Goal: Task Accomplishment & Management: Complete application form

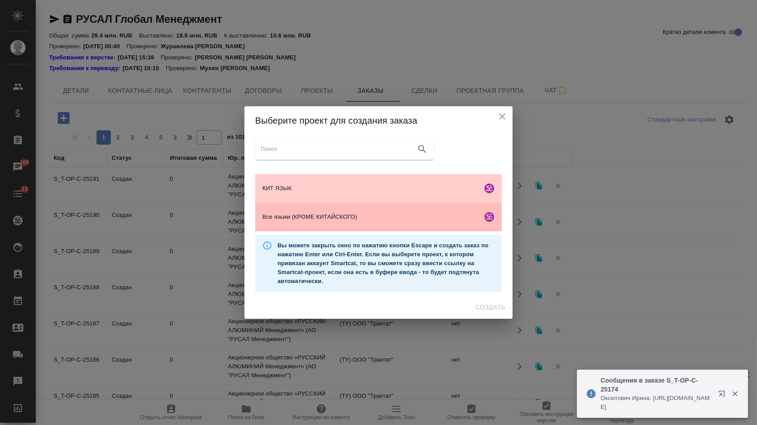
click at [358, 218] on span "Все языки (КРОМЕ КИТАЙСКОГО)" at bounding box center [370, 217] width 216 height 9
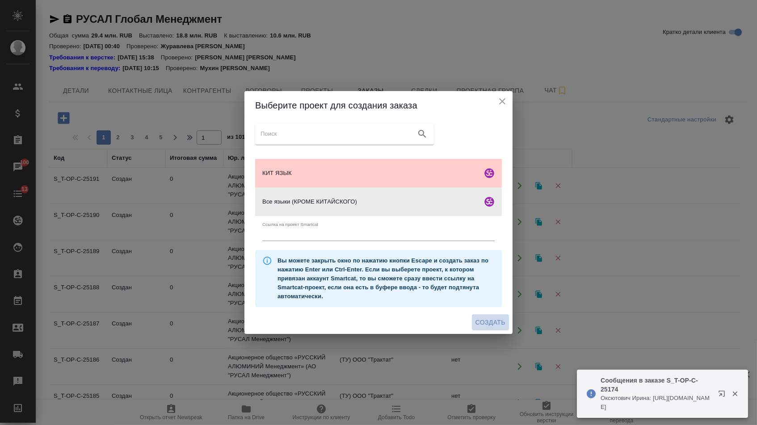
click at [475, 328] on span "Создать" at bounding box center [490, 322] width 30 height 11
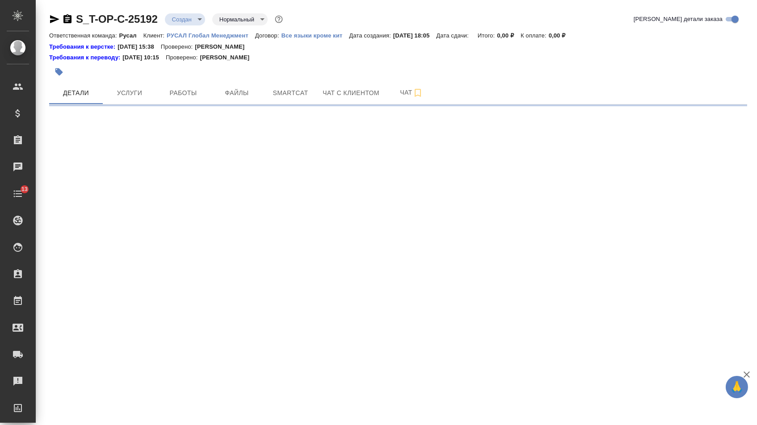
select select "RU"
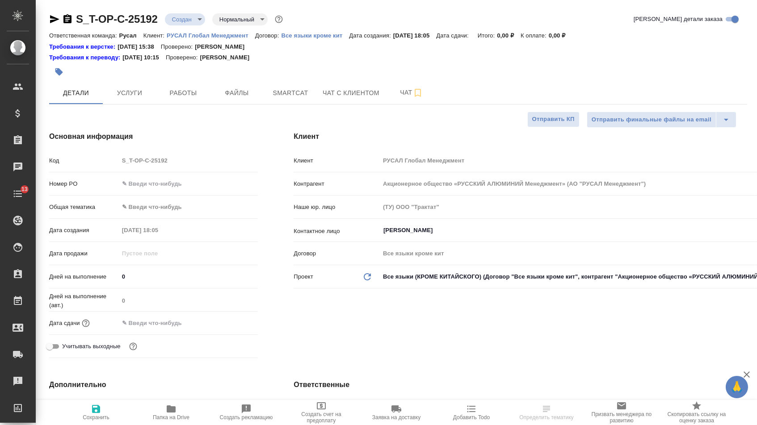
type textarea "x"
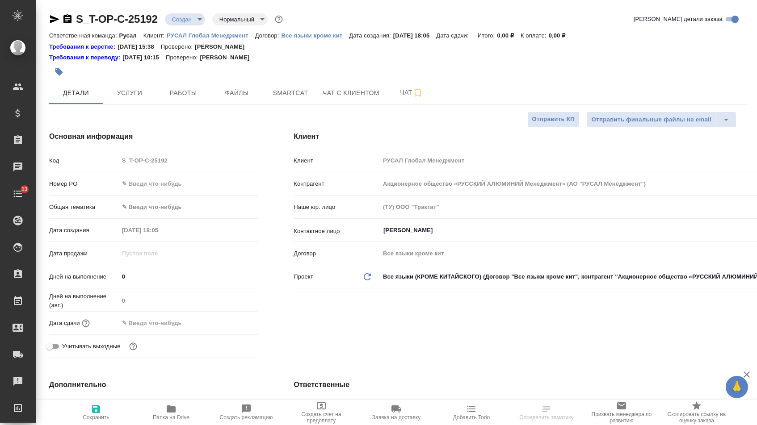
type textarea "x"
click at [198, 181] on input "text" at bounding box center [188, 183] width 139 height 13
type input "о"
type textarea "x"
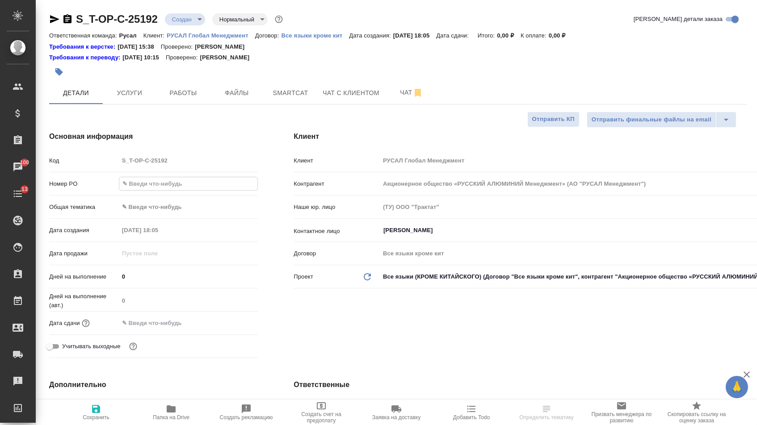
type textarea "x"
type input "от"
type textarea "x"
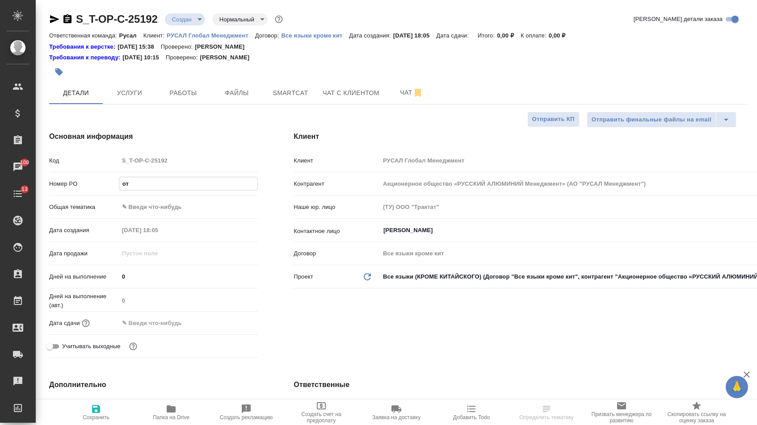
type input "от"
type textarea "x"
type input "от [PERSON_NAME]"
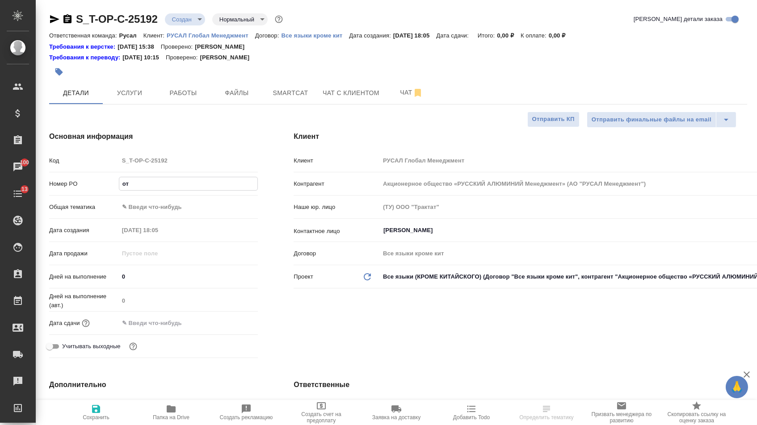
type textarea "x"
type input "от [DEMOGRAPHIC_DATA]"
type textarea "x"
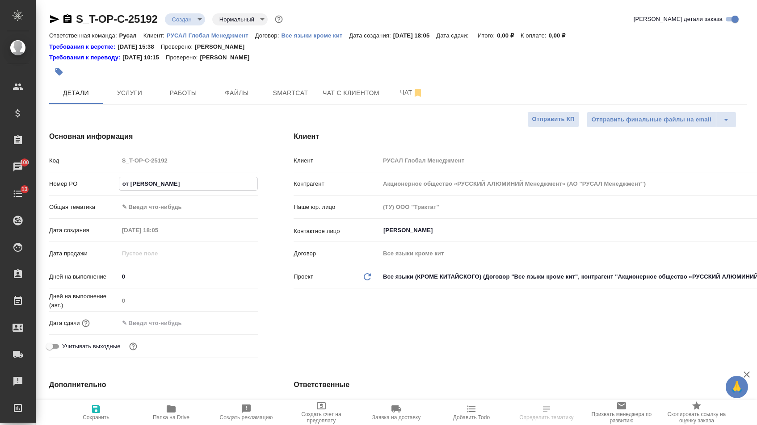
type textarea "x"
type input "от [DEMOGRAPHIC_DATA]"
type textarea "x"
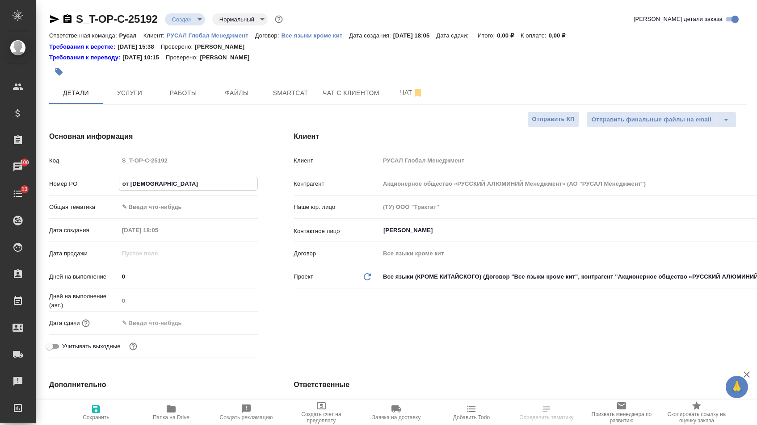
type textarea "x"
type input "от [DEMOGRAPHIC_DATA]"
type textarea "x"
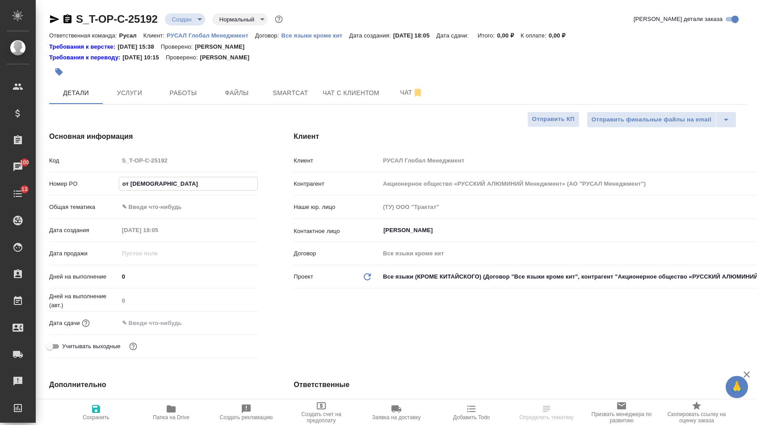
type input "от [PERSON_NAME]"
type textarea "x"
type input "от [PERSON_NAME]"
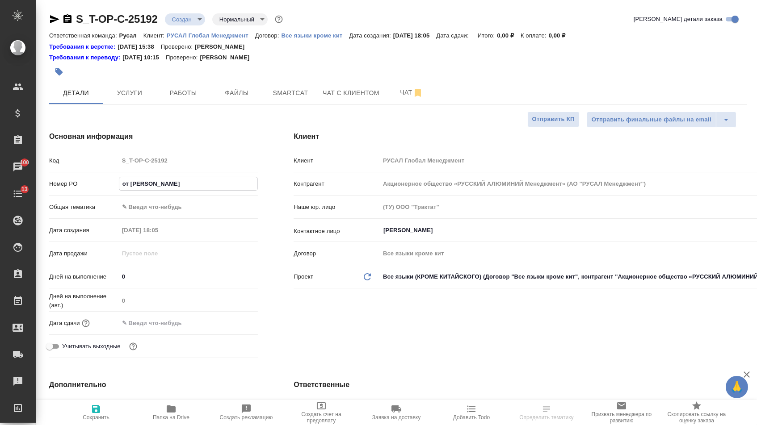
type textarea "x"
type input "от Исаева_"
type textarea "x"
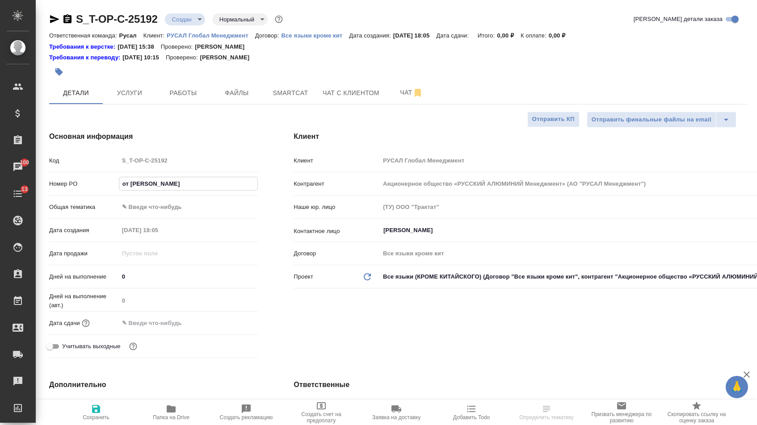
type textarea "x"
type input "от Исаева_1"
type textarea "x"
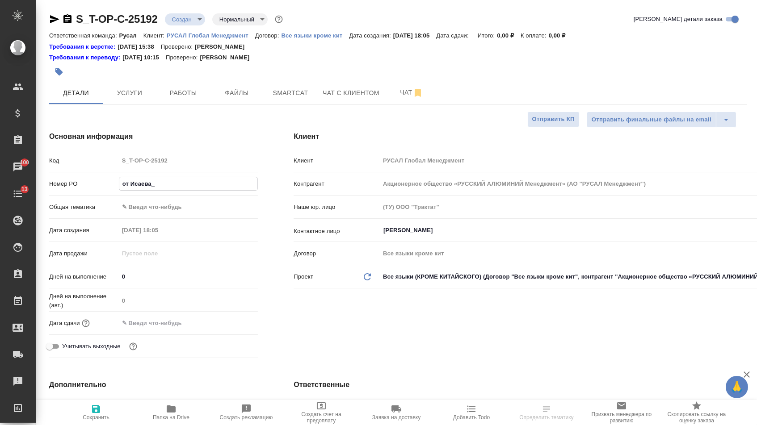
type textarea "x"
type input "от Исаева_18"
type textarea "x"
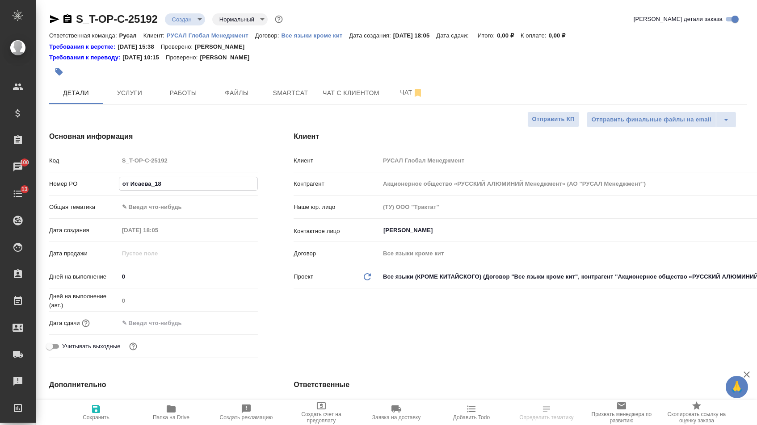
type input "от Исаева_18."
type textarea "x"
type input "от Исаева_18.0"
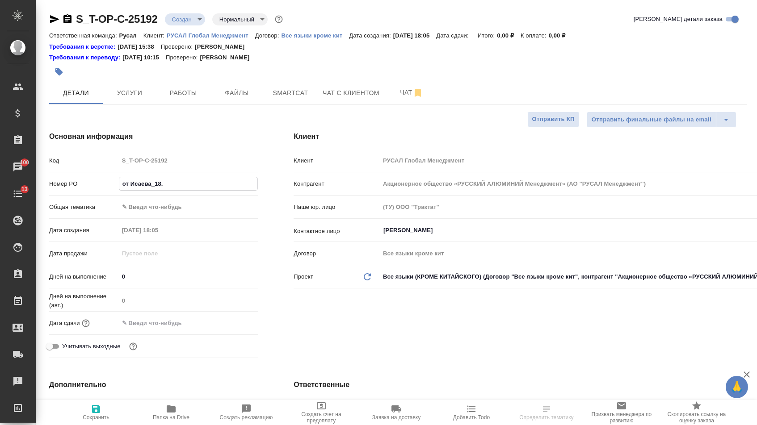
type textarea "x"
type input "от Исаева_18.09"
type textarea "x"
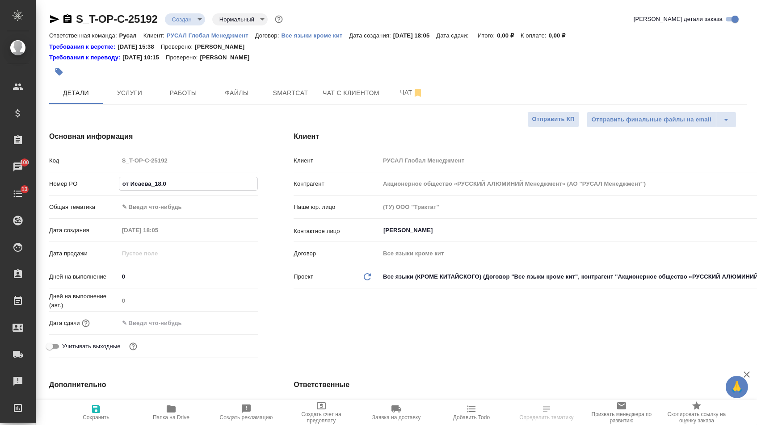
type textarea "x"
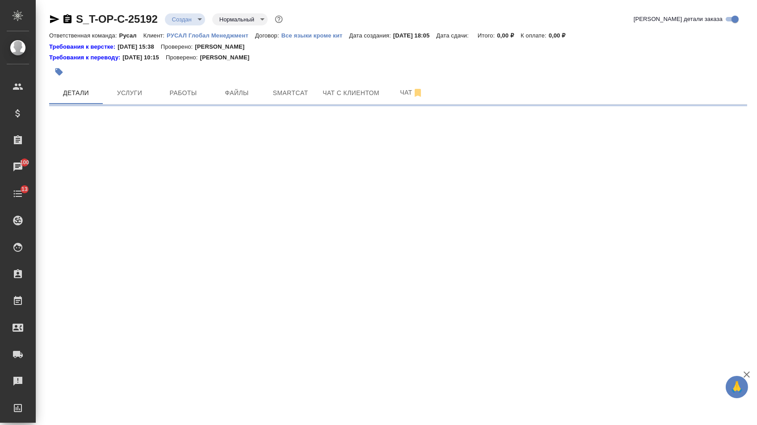
select select "RU"
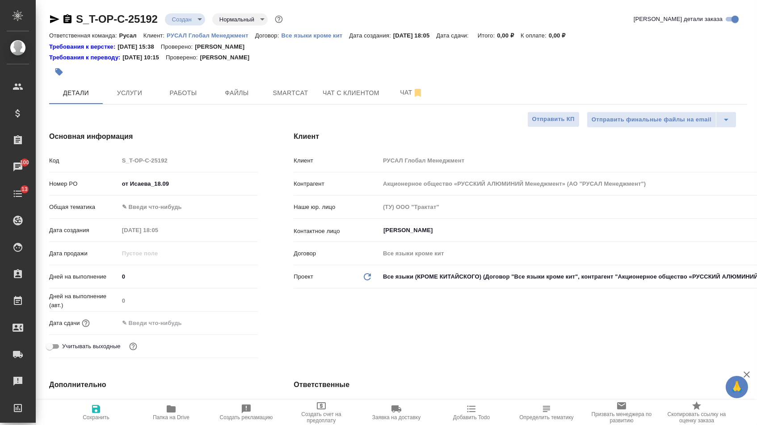
type textarea "x"
click at [209, 187] on input "от Исаева_18.09" at bounding box center [188, 183] width 139 height 13
type input "от Исаева_18.09_"
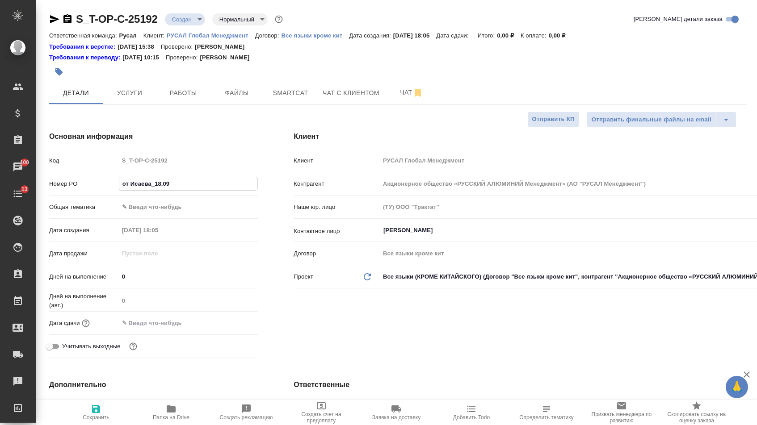
type textarea "x"
type input "от Исаева_18.09_3"
type textarea "x"
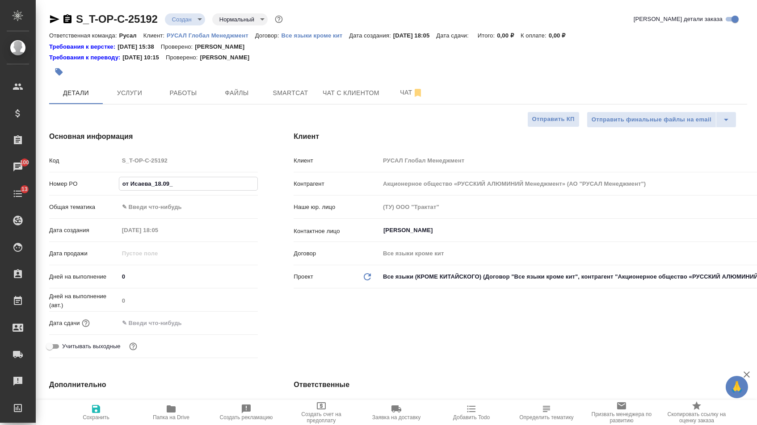
type textarea "x"
type input "от Исаева_18.09_3"
click at [171, 219] on div "Общая тематика ✎ Введи что-нибудь" at bounding box center [153, 210] width 209 height 23
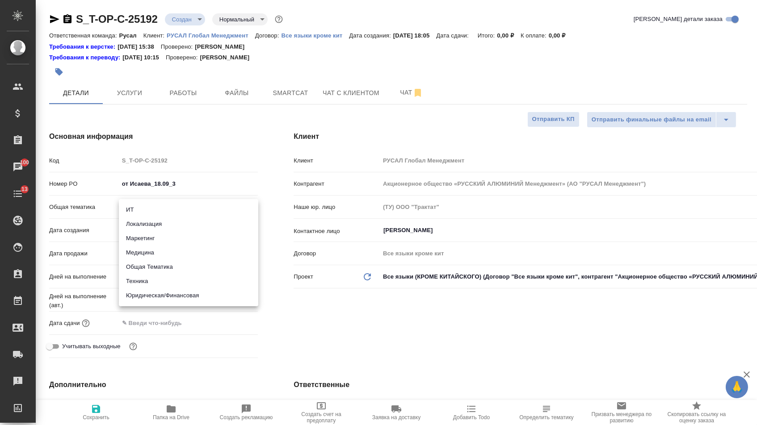
click at [171, 209] on body "🙏 .cls-1 fill:#fff; AWATERA [PERSON_NAME] Спецификации Заказы 100 Чаты 13 Todo …" at bounding box center [378, 212] width 757 height 425
click at [168, 295] on li "Юридическая/Финансовая" at bounding box center [188, 296] width 139 height 14
type input "yr-fn"
type textarea "x"
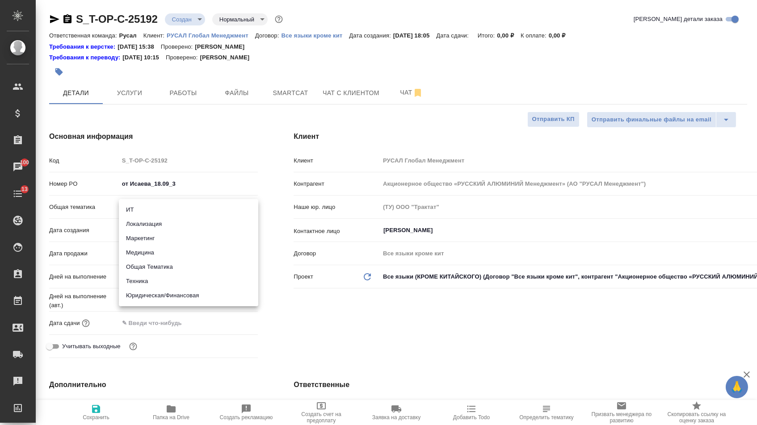
type textarea "x"
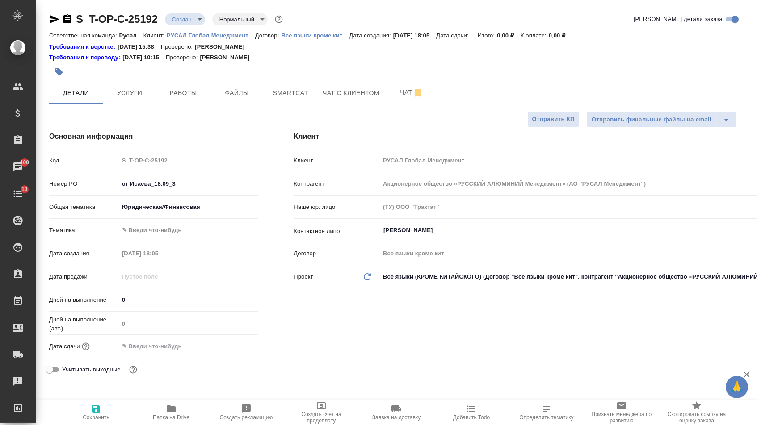
click at [168, 242] on div "[PERSON_NAME] ✎ Введи что-нибудь" at bounding box center [153, 234] width 209 height 23
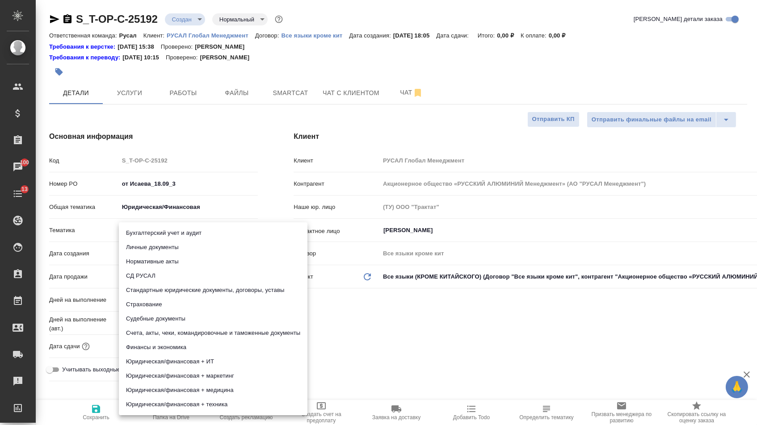
click at [168, 237] on body "🙏 .cls-1 fill:#fff; AWATERA [PERSON_NAME] Спецификации Заказы 100 Чаты 13 Todo …" at bounding box center [378, 212] width 757 height 425
click at [164, 290] on li "Стандартные юридические документы, договоры, уставы" at bounding box center [213, 290] width 189 height 14
type textarea "x"
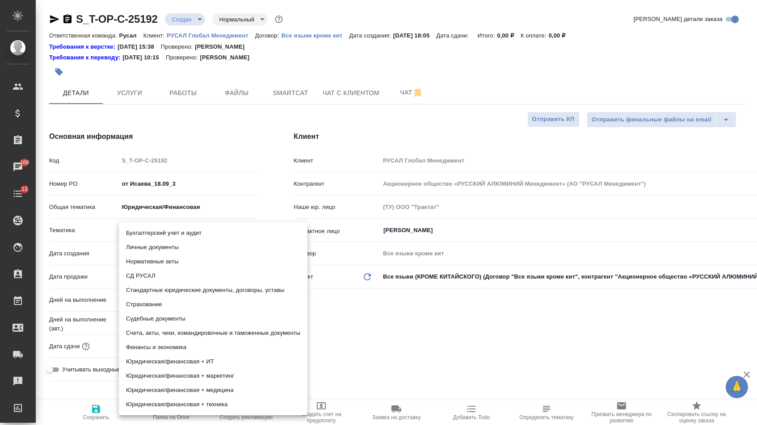
type input "5f647205b73bc97568ca66bf"
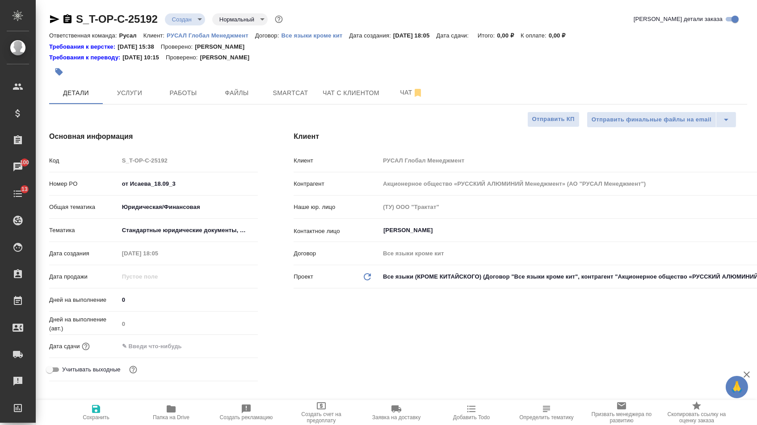
click at [154, 352] on input "text" at bounding box center [158, 346] width 78 height 13
click at [236, 347] on icon "button" at bounding box center [232, 345] width 8 height 9
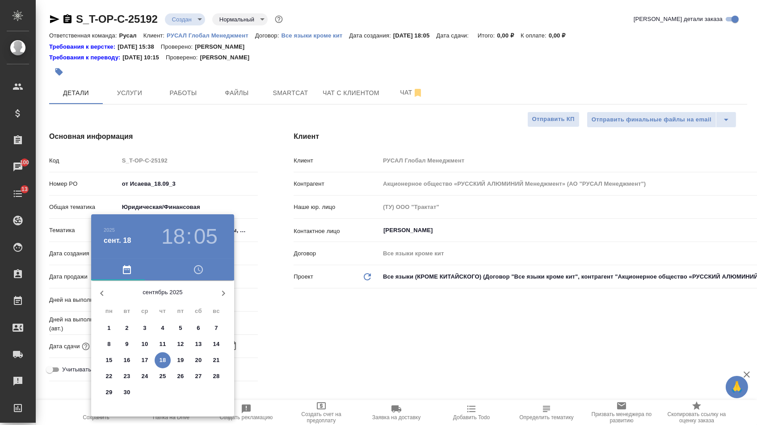
click at [160, 364] on p "18" at bounding box center [163, 360] width 7 height 9
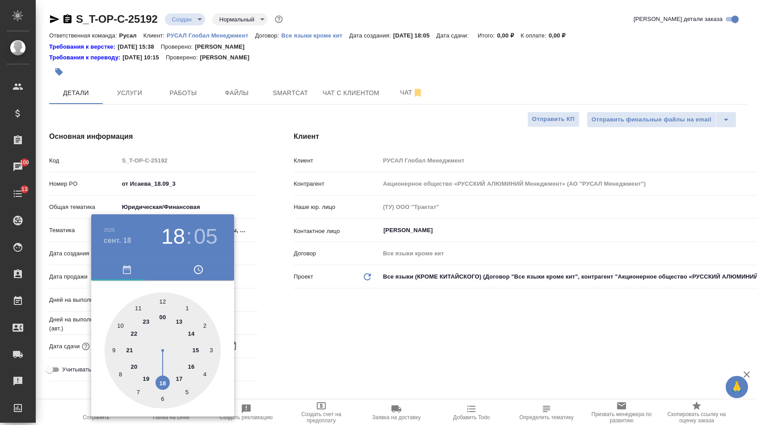
type input "[DATE] 18:05"
type textarea "x"
click at [127, 352] on div at bounding box center [163, 352] width 116 height 116
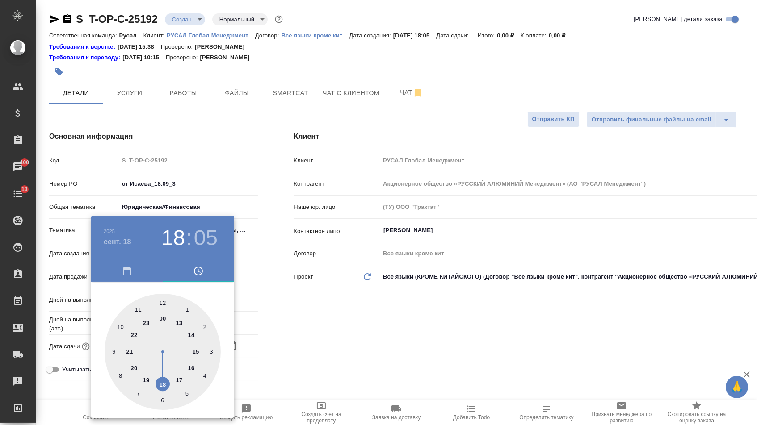
type input "[DATE] 21:05"
type textarea "x"
drag, startPoint x: 166, startPoint y: 239, endPoint x: 166, endPoint y: 256, distance: 17.9
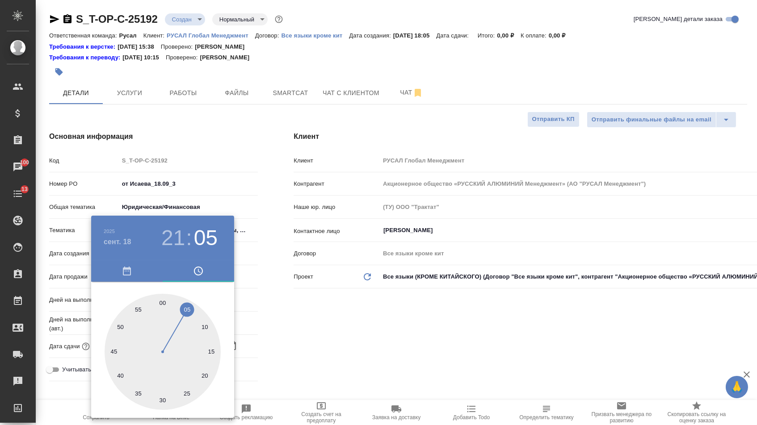
click at [166, 239] on h3 "21" at bounding box center [173, 238] width 24 height 25
type textarea "x"
drag, startPoint x: 134, startPoint y: 372, endPoint x: 134, endPoint y: 363, distance: 8.9
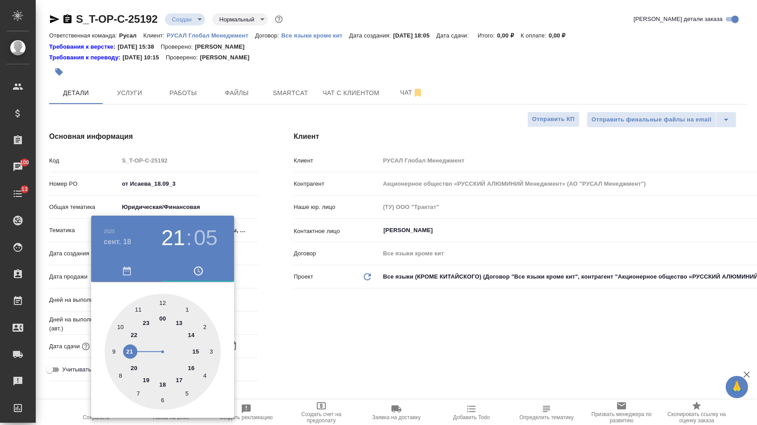
click at [134, 372] on div at bounding box center [163, 352] width 116 height 116
type input "[DATE] 20:05"
type textarea "x"
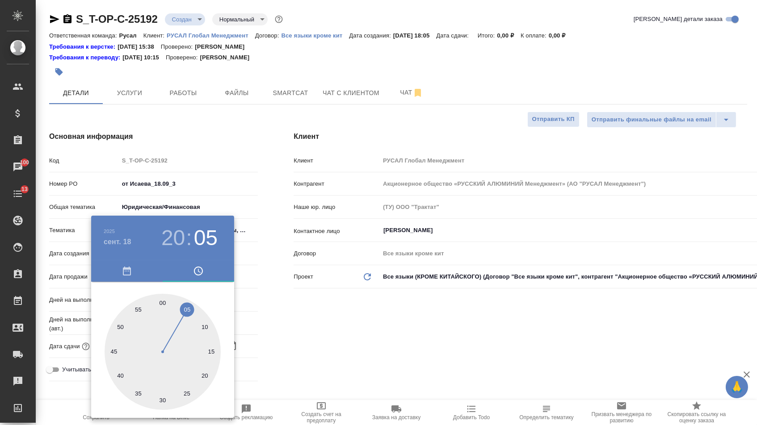
click at [164, 302] on div at bounding box center [163, 352] width 116 height 116
type input "[DATE] 20:00"
type textarea "x"
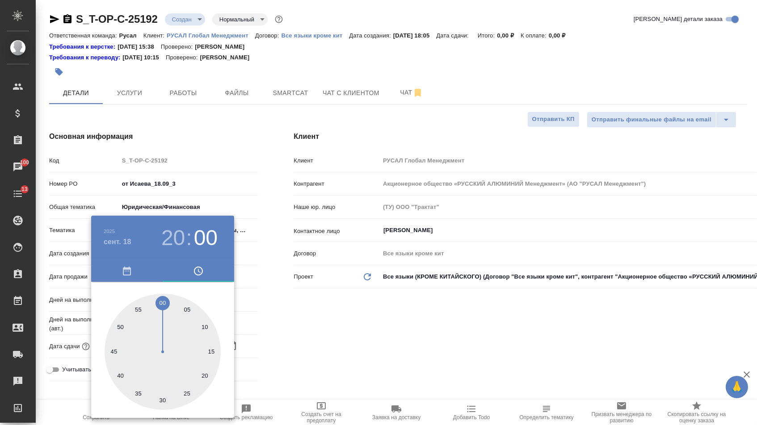
click at [294, 326] on div at bounding box center [378, 212] width 757 height 425
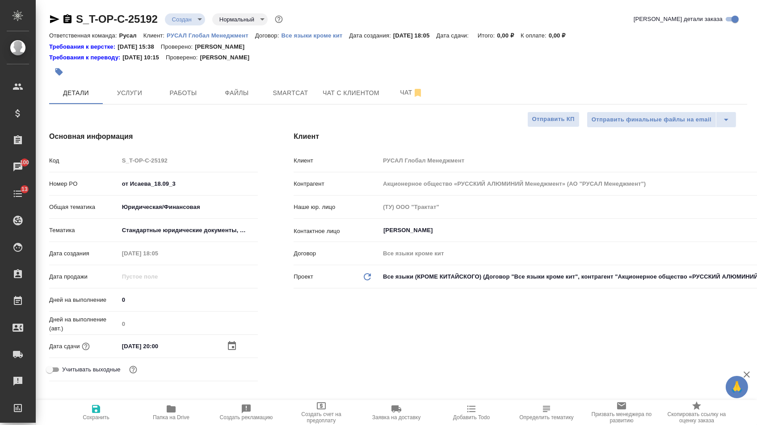
click at [91, 415] on icon "button" at bounding box center [96, 409] width 11 height 11
type textarea "x"
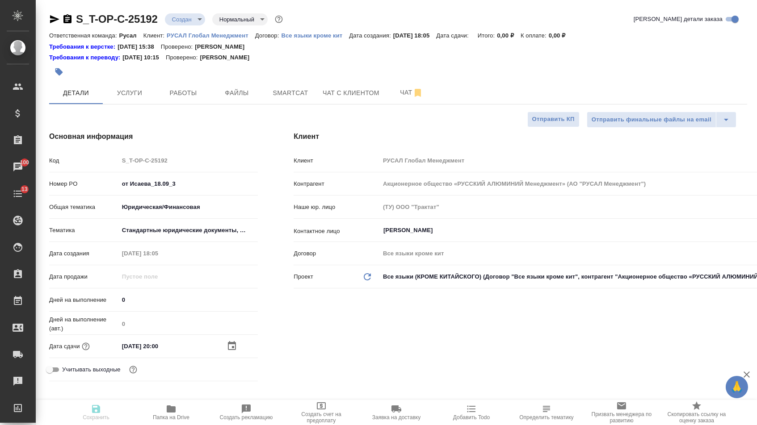
type textarea "x"
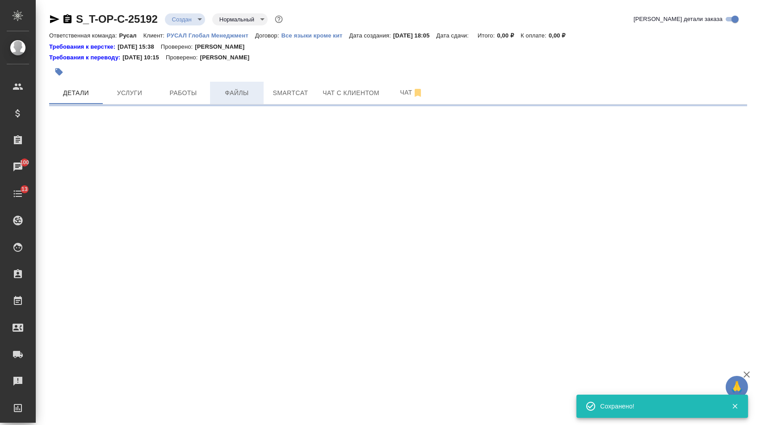
select select "RU"
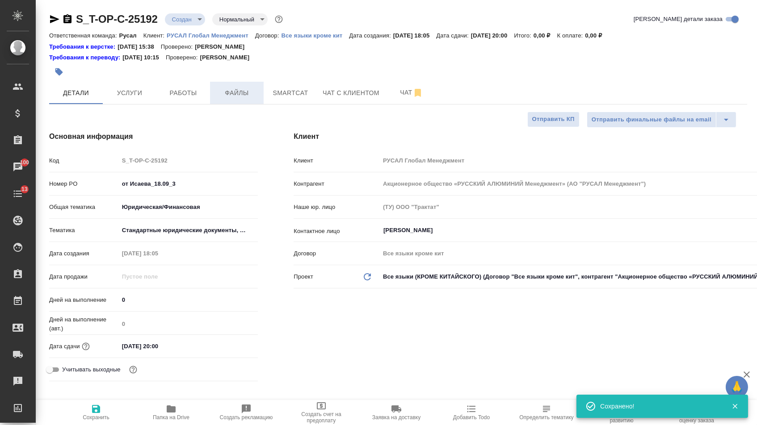
type textarea "x"
click at [228, 96] on span "Файлы" at bounding box center [236, 93] width 43 height 11
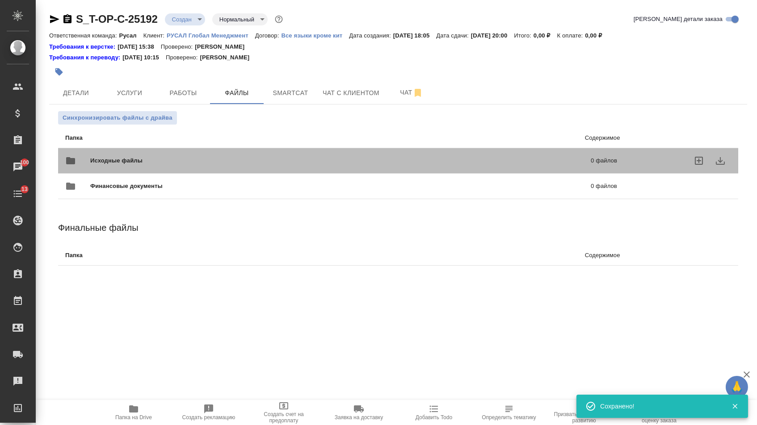
click at [151, 156] on div "Исходные файлы 0 файлов" at bounding box center [341, 160] width 552 height 21
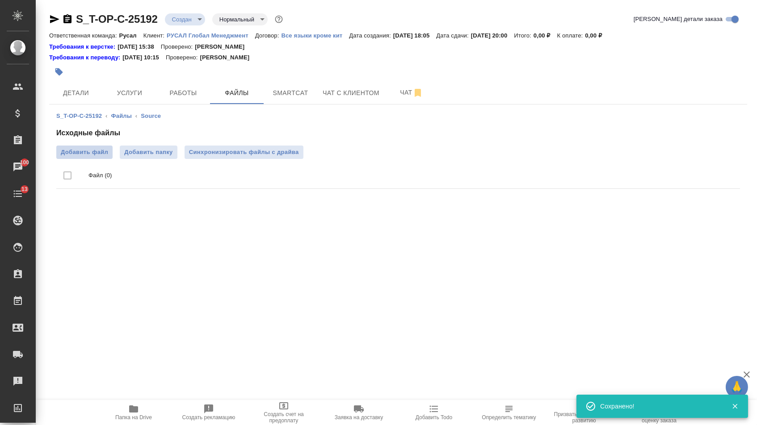
click at [88, 157] on span "Добавить файл" at bounding box center [84, 152] width 47 height 9
click at [0, 0] on input "Добавить файл" at bounding box center [0, 0] width 0 height 0
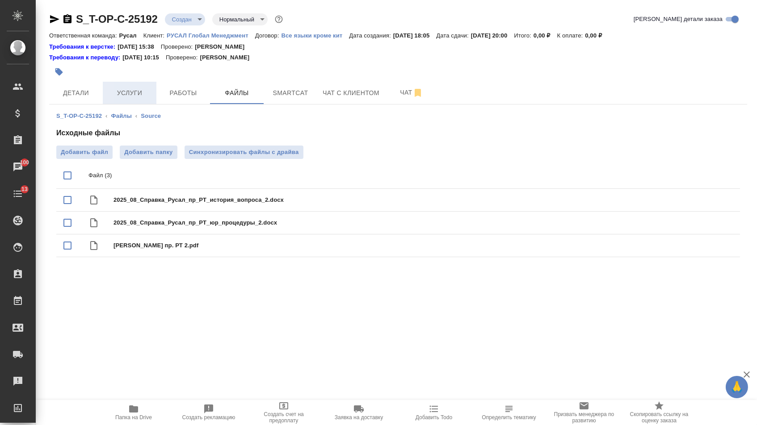
click at [124, 92] on span "Услуги" at bounding box center [129, 93] width 43 height 11
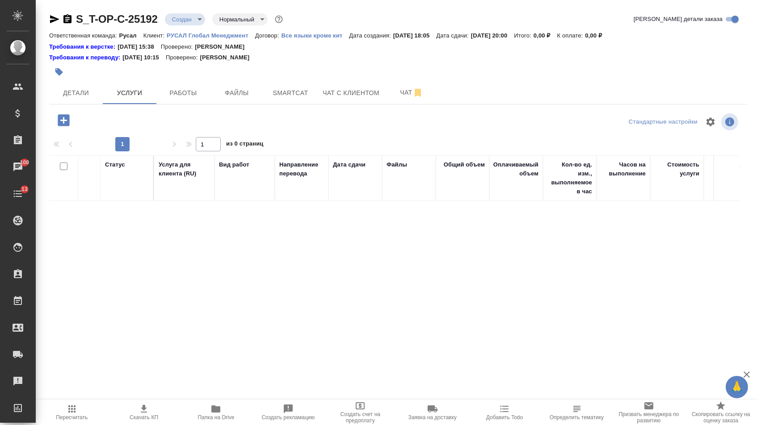
click at [57, 122] on icon "button" at bounding box center [64, 121] width 16 height 16
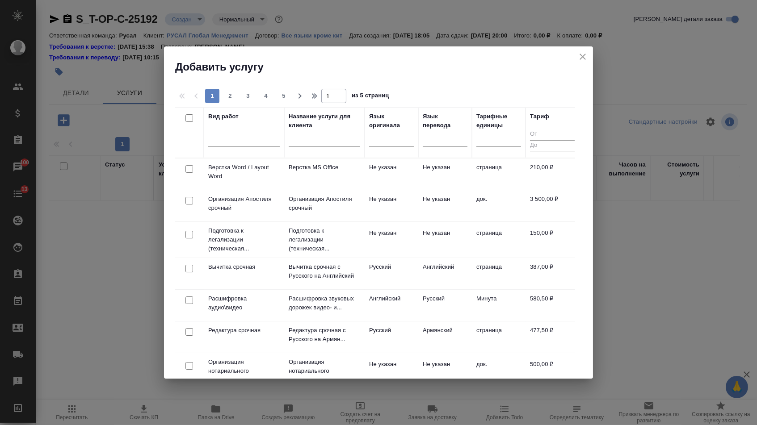
click at [386, 145] on div at bounding box center [391, 138] width 45 height 17
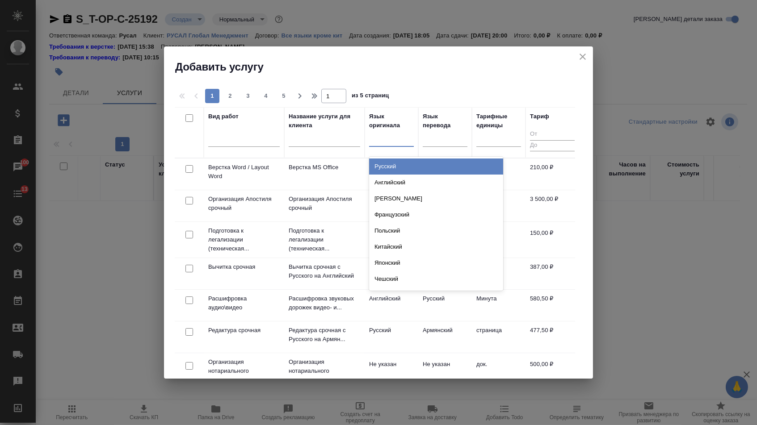
click at [386, 157] on div "Русский Английский Немецкий Французский Польский Китайский Японский Чешский Сер…" at bounding box center [436, 224] width 134 height 134
click at [386, 162] on div "Русский" at bounding box center [436, 167] width 134 height 16
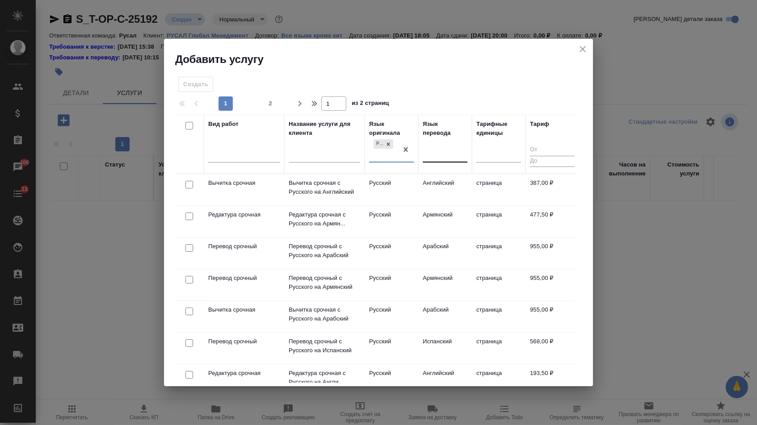
click at [450, 148] on div at bounding box center [445, 153] width 45 height 13
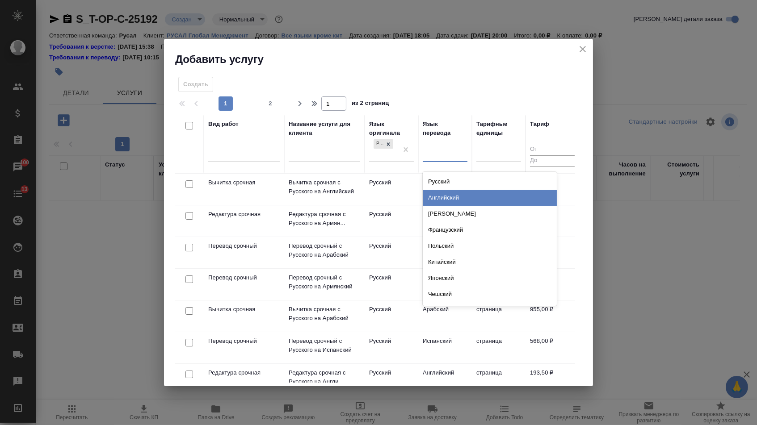
click at [442, 194] on div "Английский" at bounding box center [490, 198] width 134 height 16
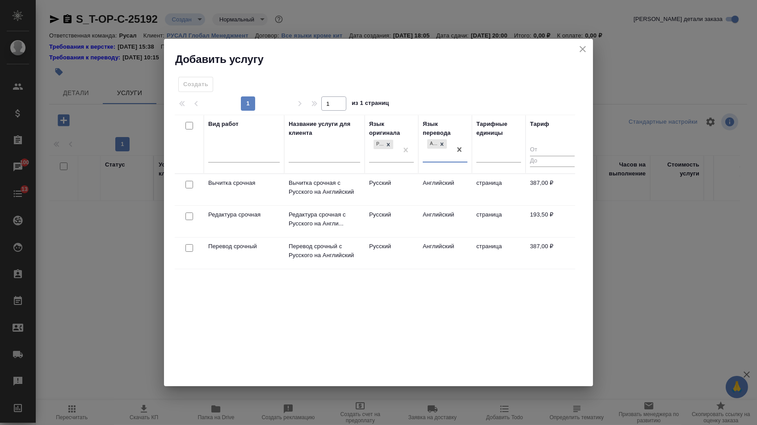
click at [187, 248] on input "checkbox" at bounding box center [189, 248] width 8 height 8
checkbox input "true"
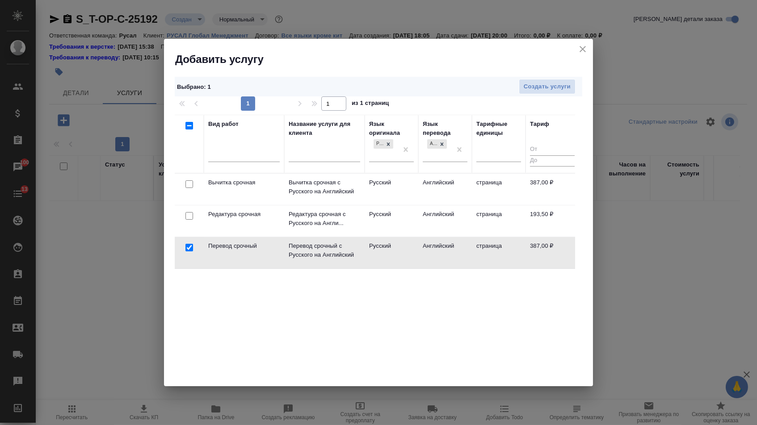
click at [186, 222] on td at bounding box center [189, 221] width 29 height 31
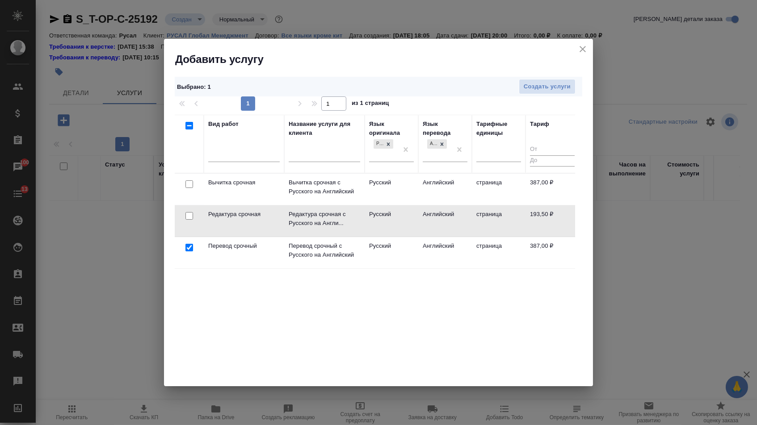
click at [186, 221] on div at bounding box center [189, 216] width 20 height 13
click at [187, 219] on input "checkbox" at bounding box center [189, 216] width 8 height 8
checkbox input "true"
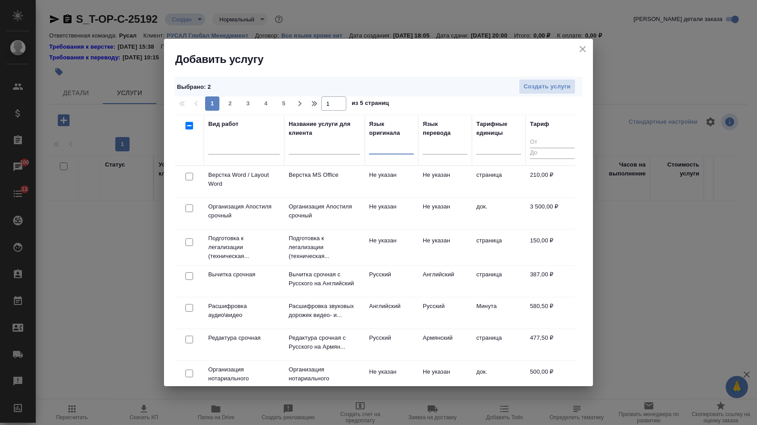
click at [185, 178] on input "checkbox" at bounding box center [189, 177] width 8 height 8
checkbox input "true"
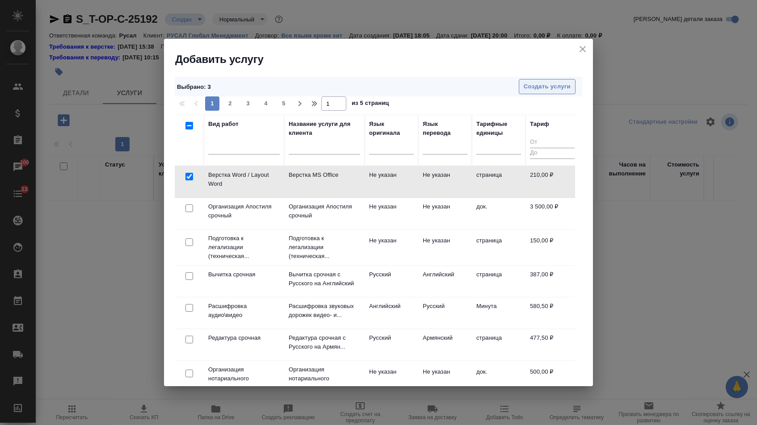
click at [551, 84] on span "Создать услуги" at bounding box center [547, 87] width 47 height 10
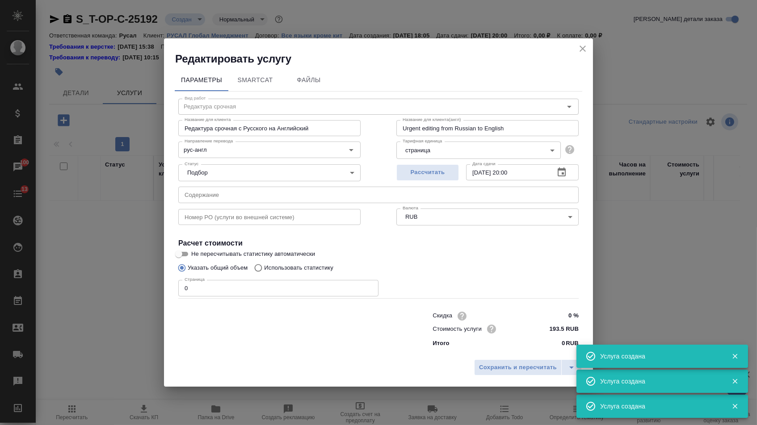
type input "Верстка Word / Layout Word"
type input "Верстка MS Office"
type input "Layout MS Office"
type input "Не указан"
type input "210 RUB"
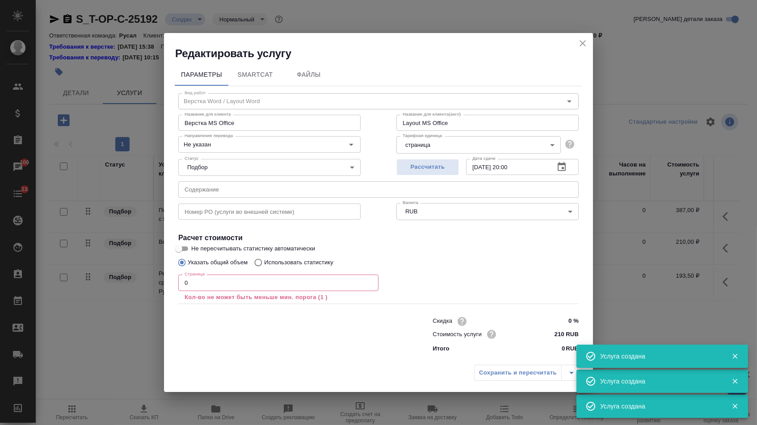
type input "Перевод срочный"
type input "Перевод срочный с Русского на Английский"
type input "Urgent translation from Russian to English"
type input "рус-англ"
type input "387 RUB"
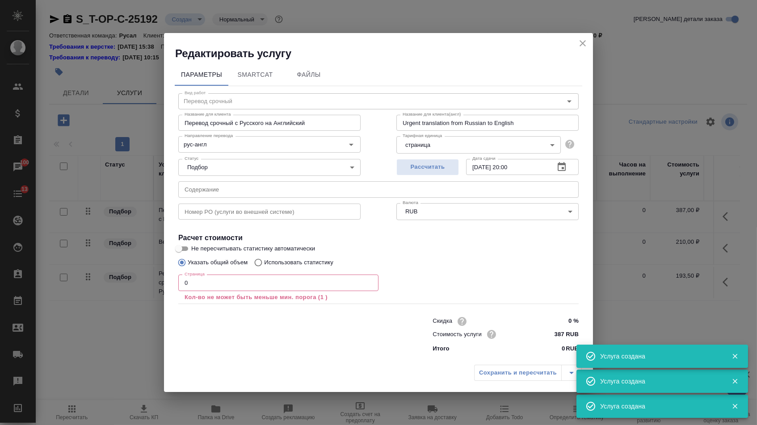
click at [219, 191] on input "text" at bounding box center [378, 189] width 400 height 16
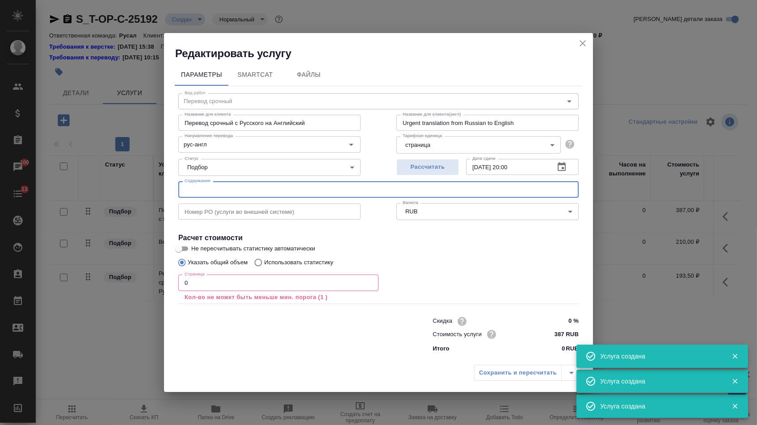
paste input "2025_08_Справка_Русал_пр_РТ_история_вопроса_2"
type input "2025_08_Справка_Русал_пр_РТ_история_вопроса_2"
click at [197, 278] on input "0" at bounding box center [278, 283] width 200 height 16
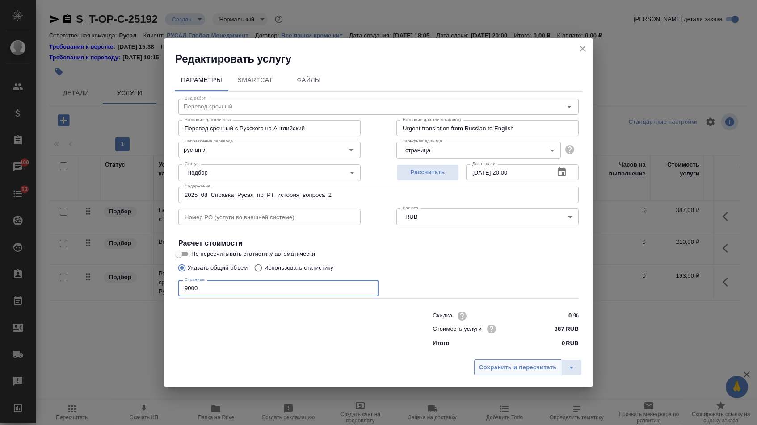
type input "9000"
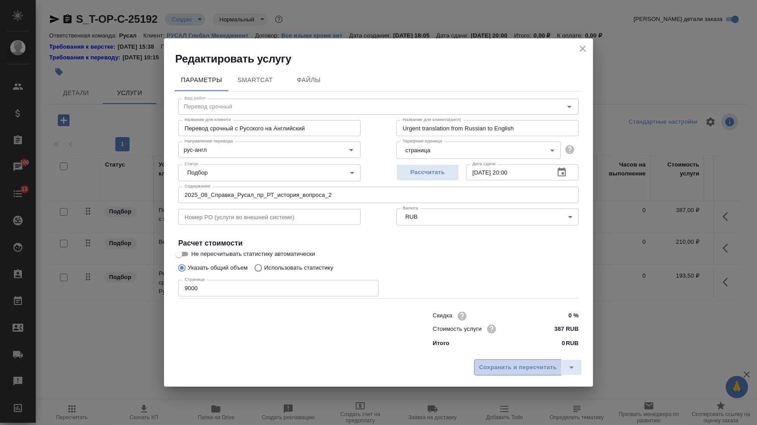
click at [487, 373] on span "Сохранить и пересчитать" at bounding box center [518, 368] width 78 height 10
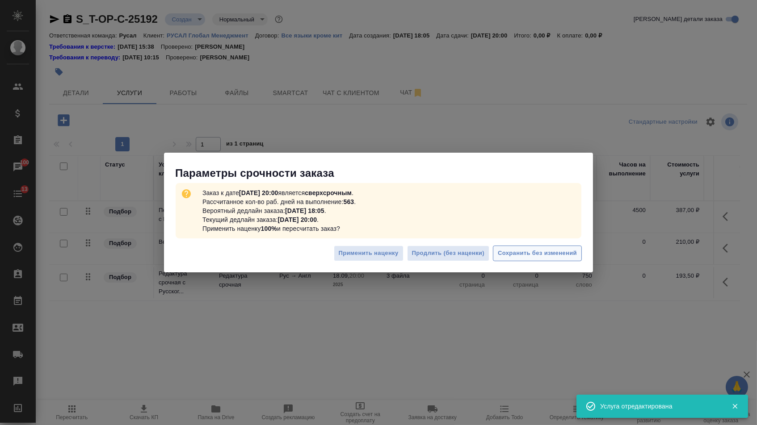
click at [521, 258] on span "Сохранить без изменений" at bounding box center [537, 253] width 79 height 10
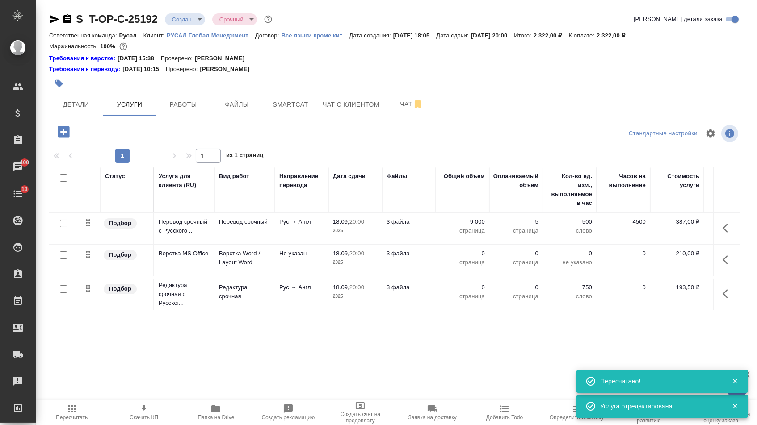
type input "urgent"
click at [466, 252] on td "0 страница" at bounding box center [463, 260] width 54 height 31
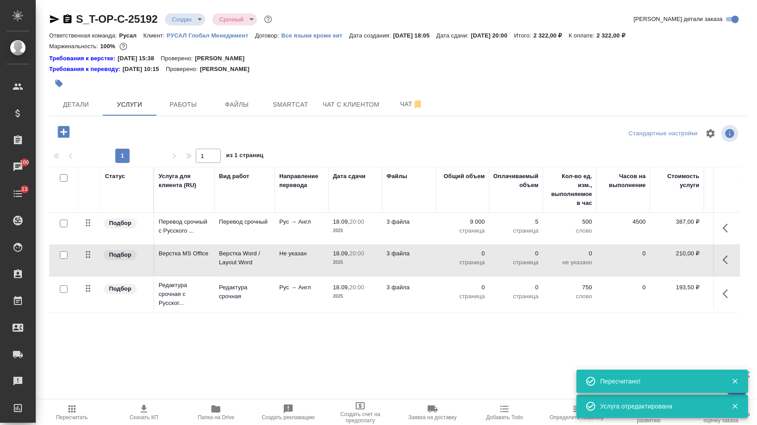
click at [466, 258] on p "0" at bounding box center [462, 253] width 45 height 9
click at [466, 261] on input "0" at bounding box center [468, 255] width 34 height 13
type input "5"
type input "9000"
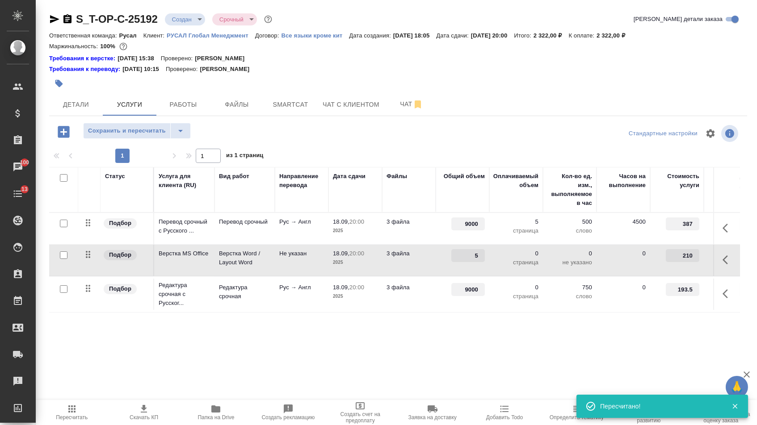
click at [447, 340] on div "Статус Услуга для клиента (RU) Вид работ Направление перевода Дата сдачи Файлы …" at bounding box center [394, 263] width 691 height 192
click at [162, 136] on span "Сохранить и пересчитать" at bounding box center [127, 131] width 78 height 10
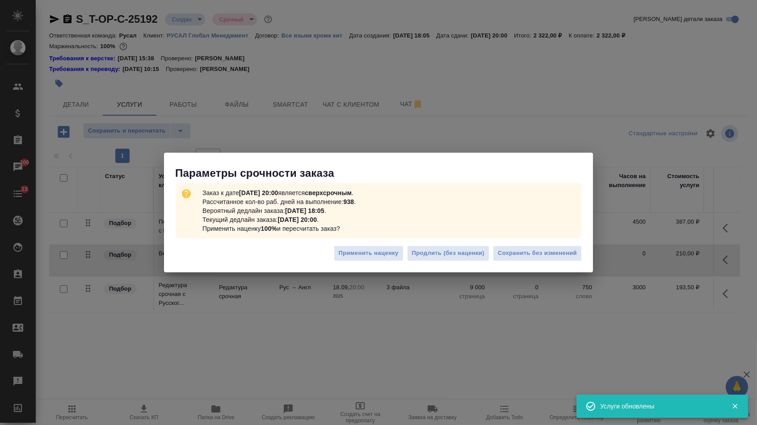
click at [534, 263] on div "Применить наценку Продлить (без наценки) Сохранить без изменений" at bounding box center [378, 256] width 429 height 31
click at [526, 260] on button "Сохранить без изменений" at bounding box center [537, 254] width 89 height 16
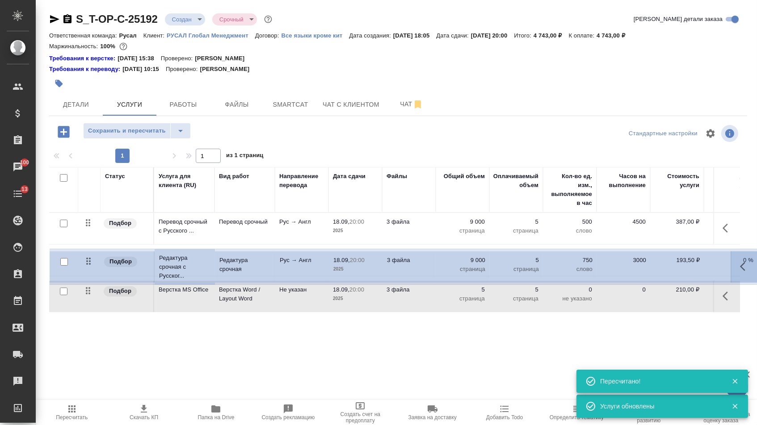
drag, startPoint x: 85, startPoint y: 298, endPoint x: 86, endPoint y: 252, distance: 46.0
click at [86, 252] on tbody "Подбор Перевод срочный с Русского ... Перевод срочный Рус → Англ 18.09, 20:00 2…" at bounding box center [470, 263] width 842 height 100
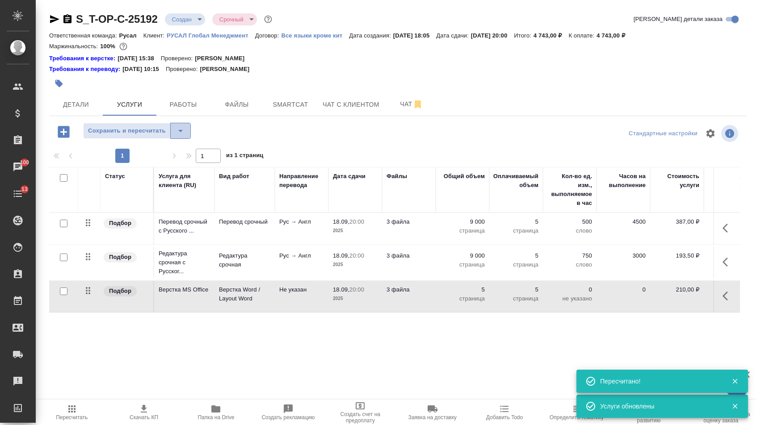
click at [186, 132] on icon "split button" at bounding box center [180, 131] width 11 height 11
click at [181, 153] on li "Сохранить" at bounding box center [141, 154] width 110 height 14
click at [78, 106] on span "Детали" at bounding box center [76, 104] width 43 height 11
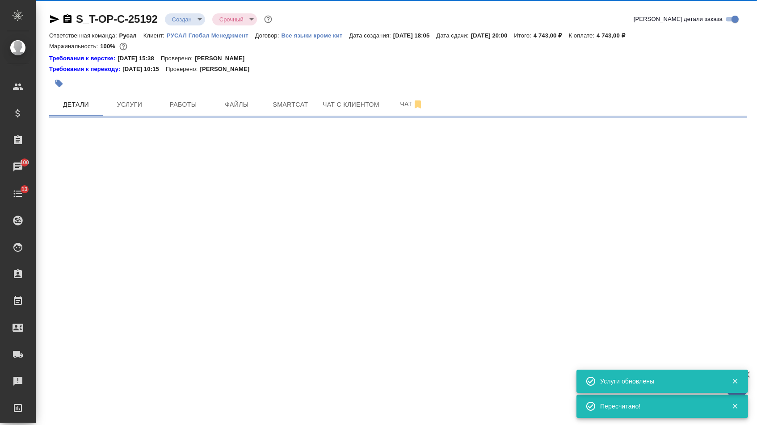
select select "RU"
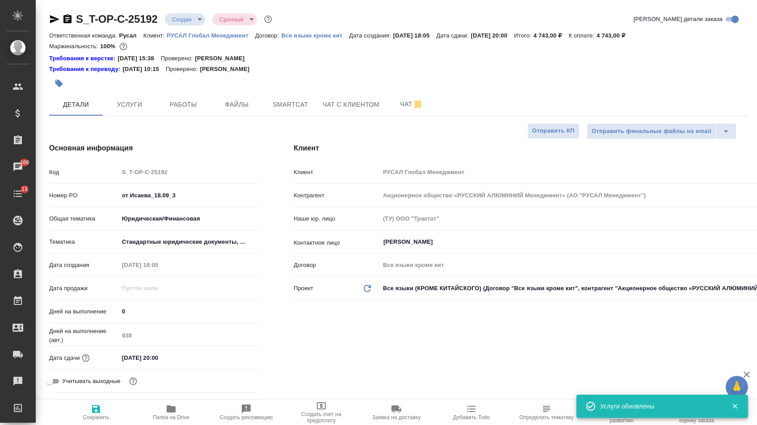
type textarea "x"
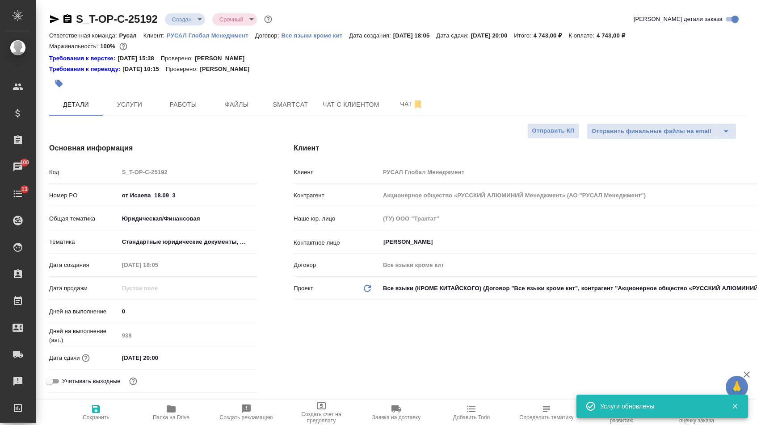
type textarea "x"
click at [180, 242] on body "🙏 .cls-1 fill:#fff; AWATERA [PERSON_NAME] Спецификации Заказы 100 Чаты 13 Todo …" at bounding box center [378, 212] width 757 height 425
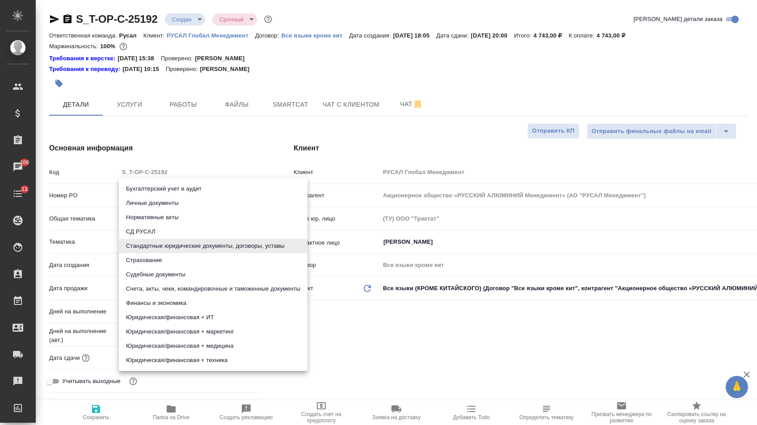
click at [161, 273] on li "Судебные документы" at bounding box center [213, 275] width 189 height 14
type input "5a8b8b956a9677013d343d23"
type textarea "x"
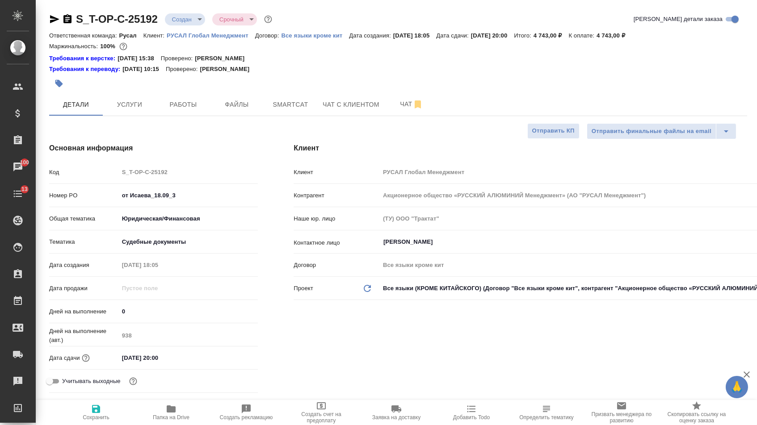
click at [93, 420] on span "Сохранить" at bounding box center [96, 418] width 27 height 6
type textarea "x"
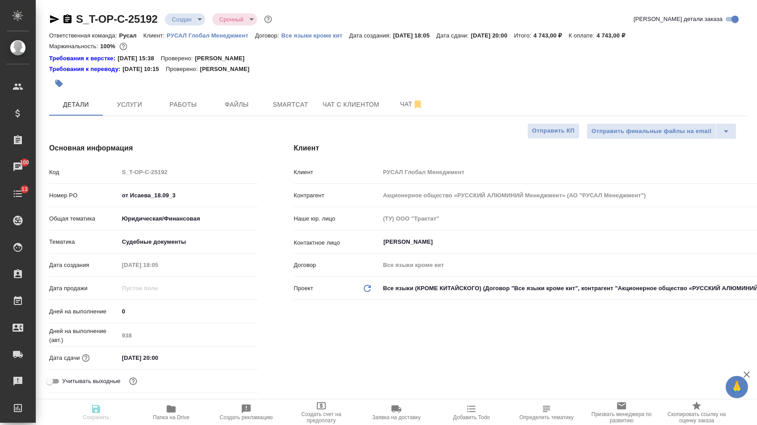
type textarea "x"
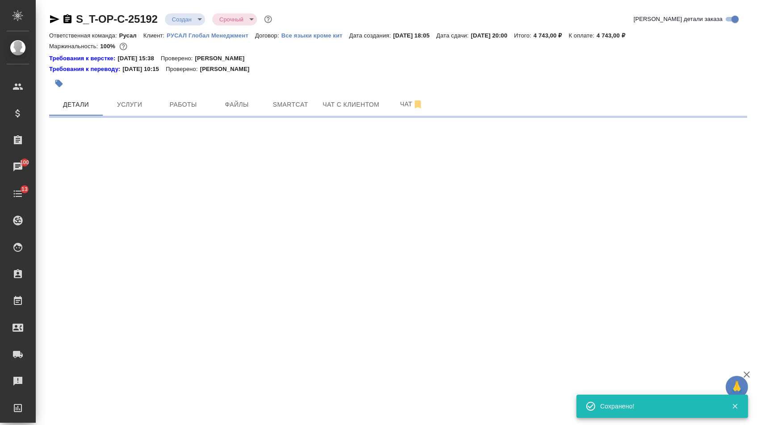
select select "RU"
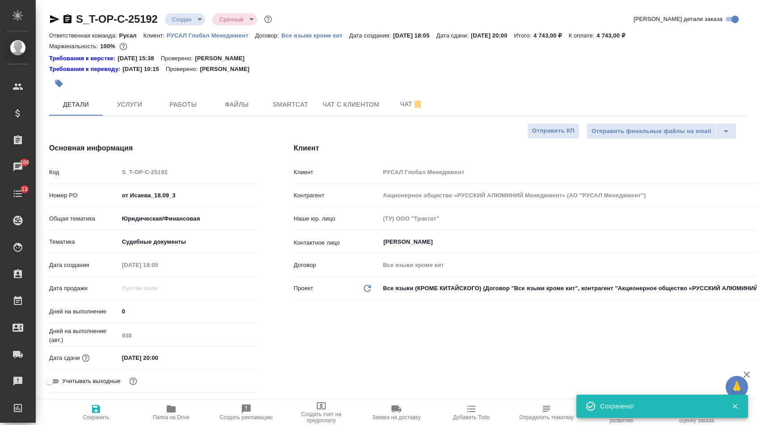
type textarea "x"
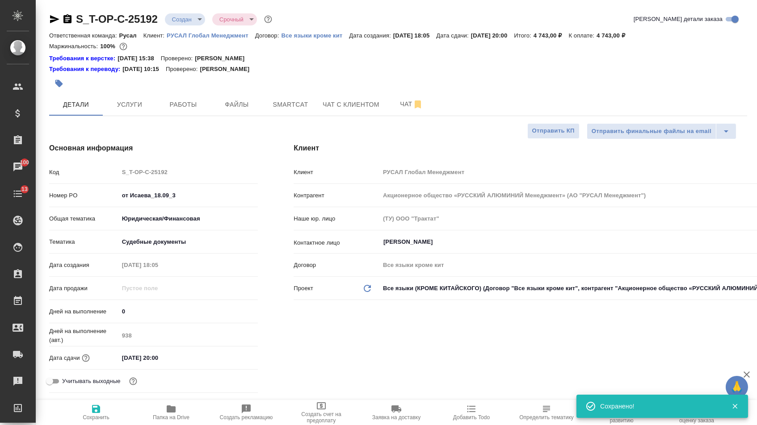
type textarea "x"
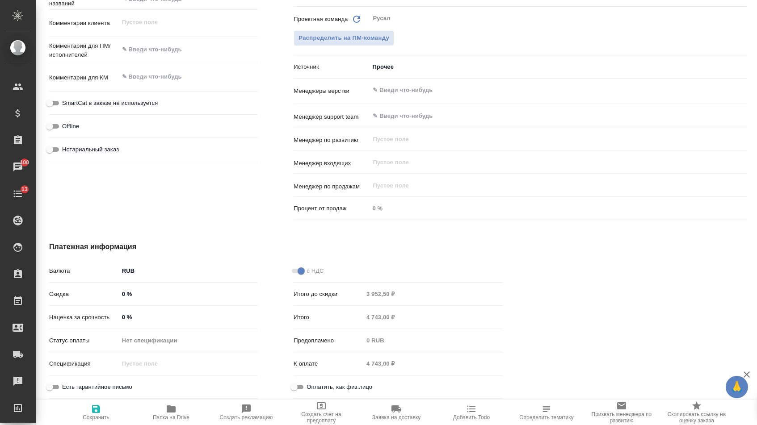
scroll to position [376, 0]
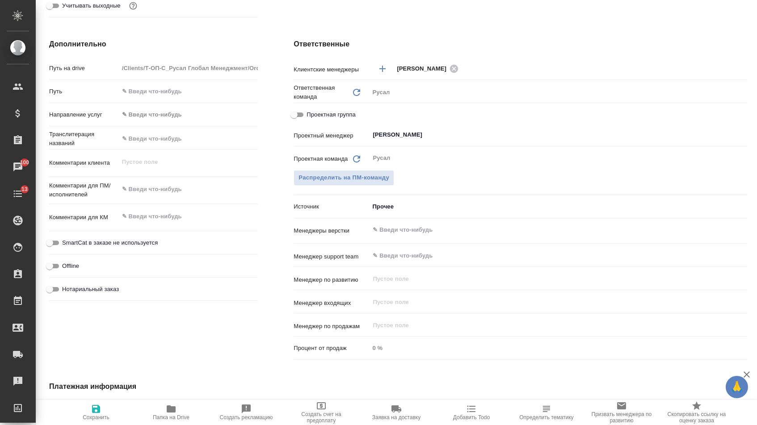
click at [171, 200] on div "x" at bounding box center [188, 191] width 139 height 20
type textarea "x"
paste textarea "[PERSON_NAME] эти три на англ качество двуяз ворды"
type textarea "x"
type textarea "[PERSON_NAME] эти три на англ качество двуяз ворды"
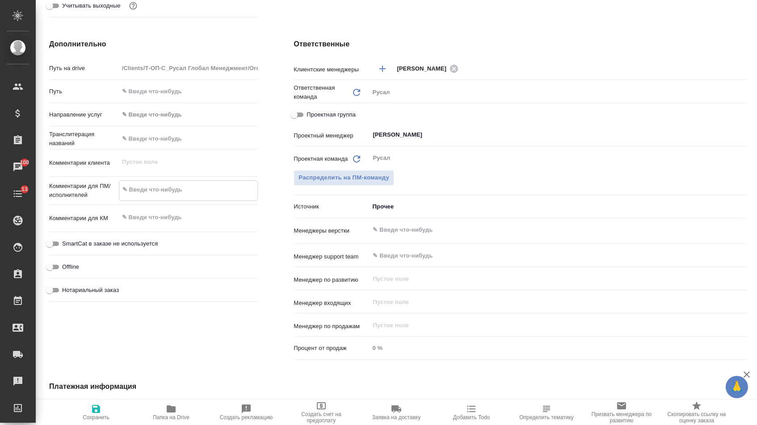
type textarea "x"
click at [213, 195] on textarea "[PERSON_NAME] эти три на англ качество двуяз ворды" at bounding box center [188, 189] width 139 height 15
type textarea "x"
type textarea "[PERSON_NAME] эти три на англ качество двуяз ворды"
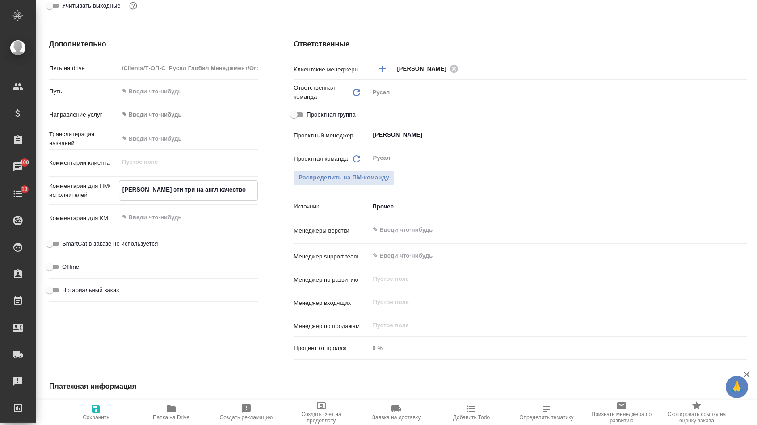
type textarea "x"
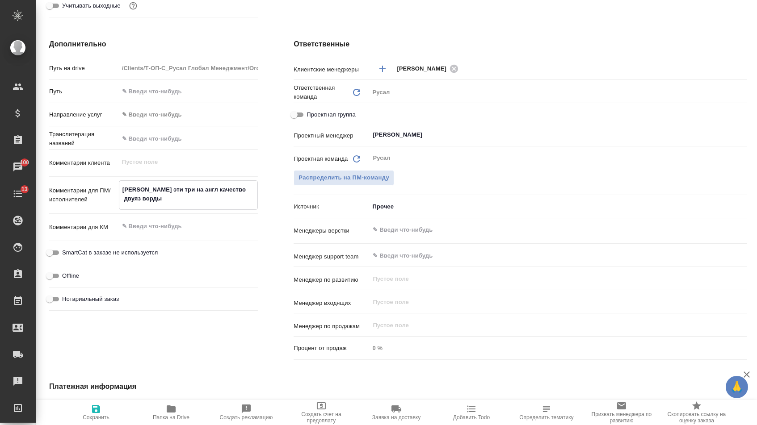
click at [188, 203] on textarea "[PERSON_NAME] эти три на англ качество двуяз ворды" at bounding box center [188, 194] width 139 height 24
type textarea "x"
type textarea "[PERSON_NAME] эти три на англ качество двуяз ворды"
type textarea "x"
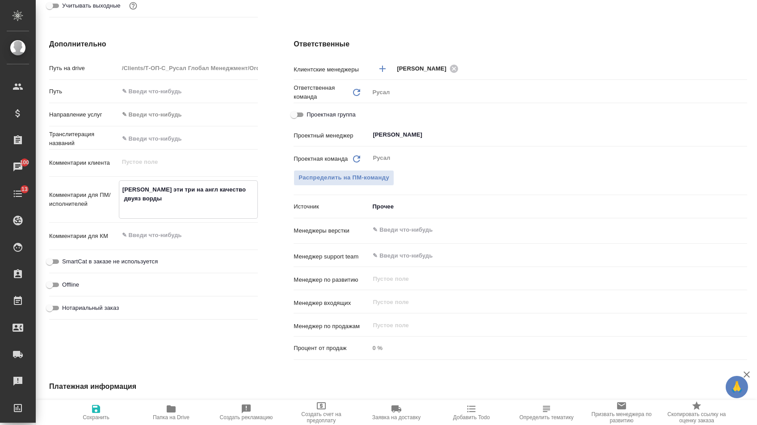
type textarea "x"
type textarea "[PERSON_NAME] эти три на англ качество двуяз ворды п"
type textarea "x"
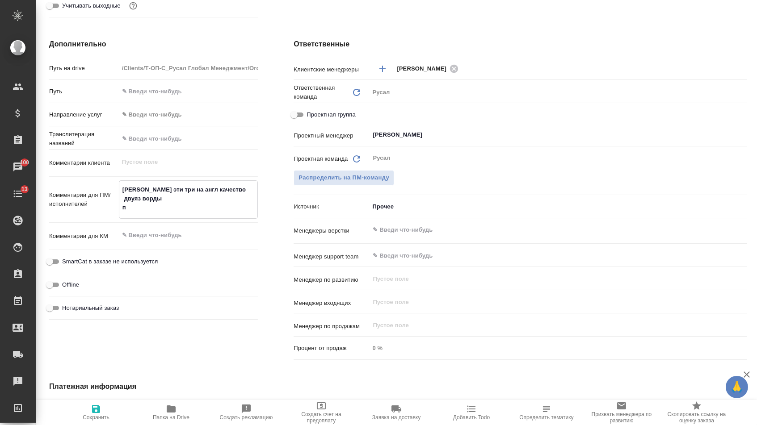
type textarea "[PERSON_NAME] эти три на англ качество двуяз ворды пд"
type textarea "x"
type textarea "[PERSON_NAME] эти три на англ качество двуяз ворды пдф"
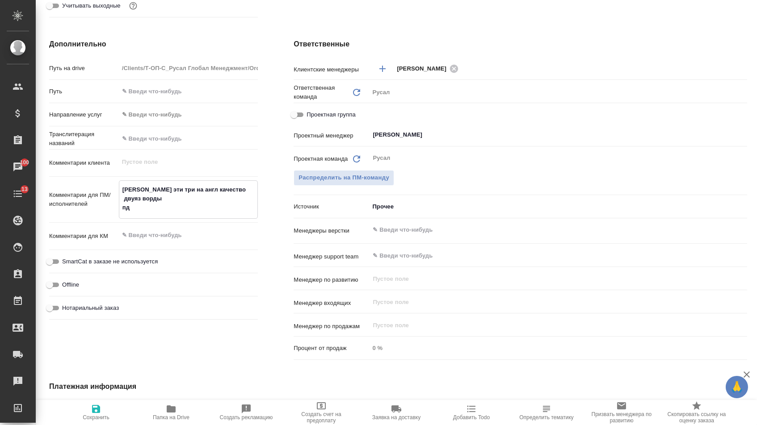
type textarea "x"
type textarea "[PERSON_NAME] эти три на англ качество двуяз ворды пдф"
type textarea "x"
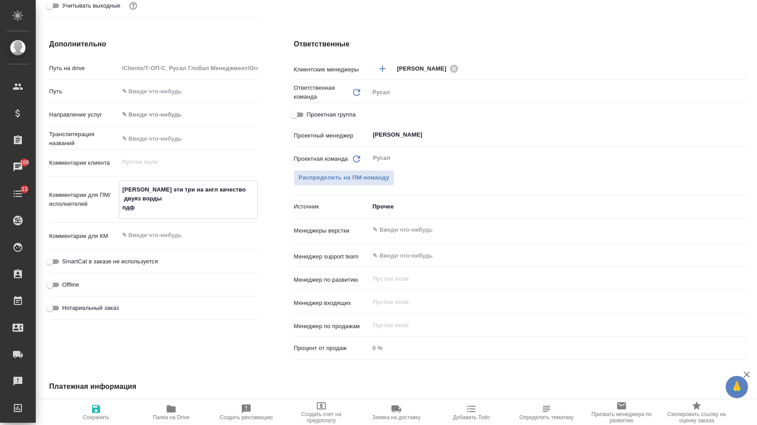
type textarea "x"
type textarea "[PERSON_NAME] эти три на англ качество двуяз ворды пдф ч"
type textarea "x"
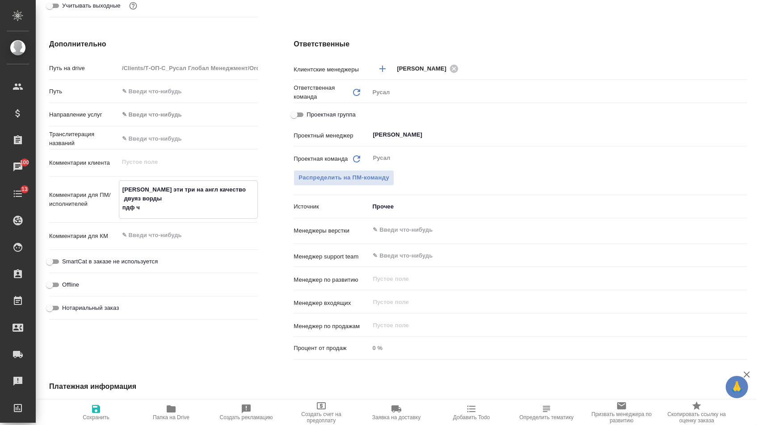
type textarea "x"
type textarea "[PERSON_NAME] эти три на англ качество двуяз ворды пдф чч"
type textarea "x"
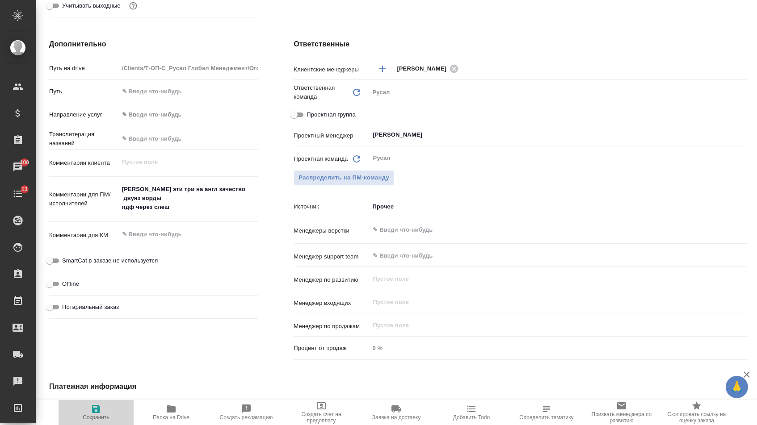
click at [90, 417] on span "Сохранить" at bounding box center [96, 418] width 27 height 6
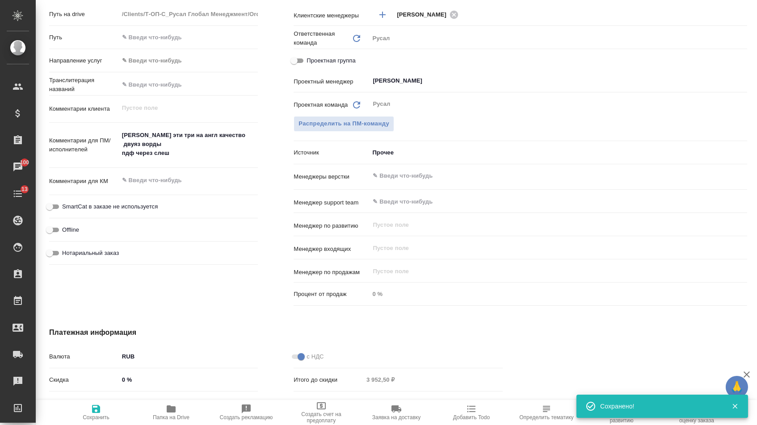
scroll to position [455, 0]
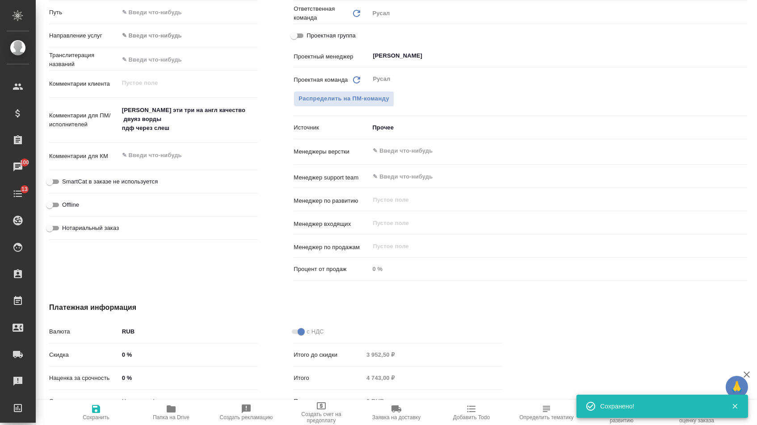
click at [164, 132] on textarea "[PERSON_NAME] эти три на англ качество двуяз ворды пдф через слеш" at bounding box center [188, 119] width 139 height 33
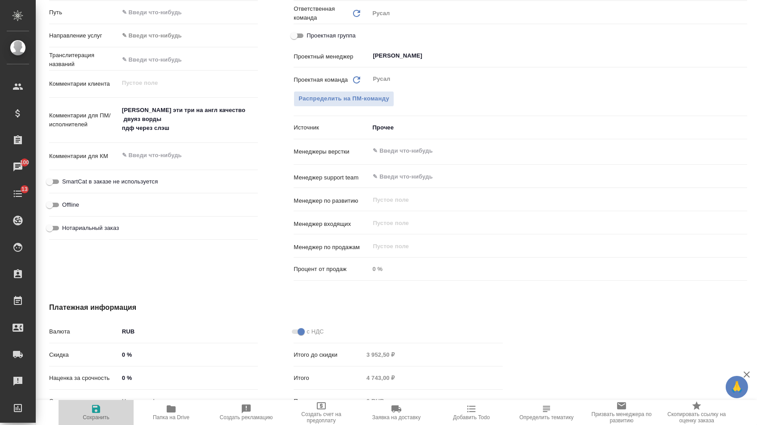
click at [105, 406] on span "Сохранить" at bounding box center [96, 412] width 64 height 17
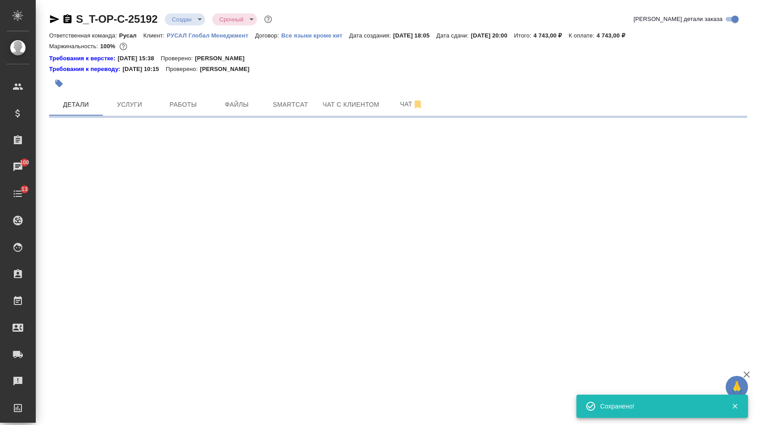
scroll to position [0, 0]
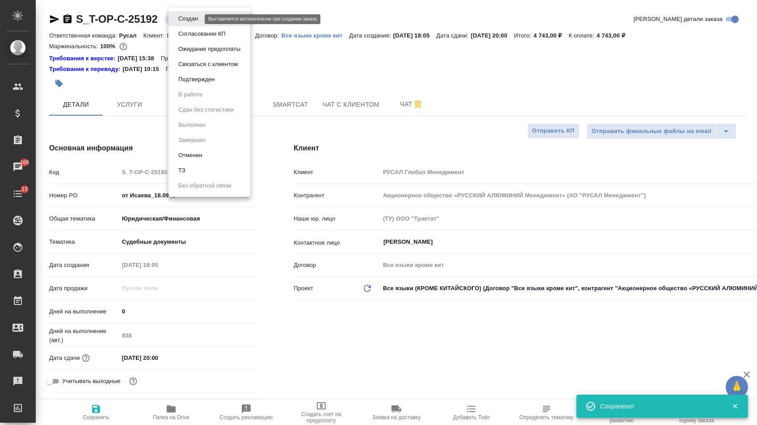
click at [189, 16] on body "🙏 .cls-1 fill:#fff; AWATERA [PERSON_NAME] Спецификации Заказы 100 Чаты 13 Todo …" at bounding box center [378, 212] width 757 height 425
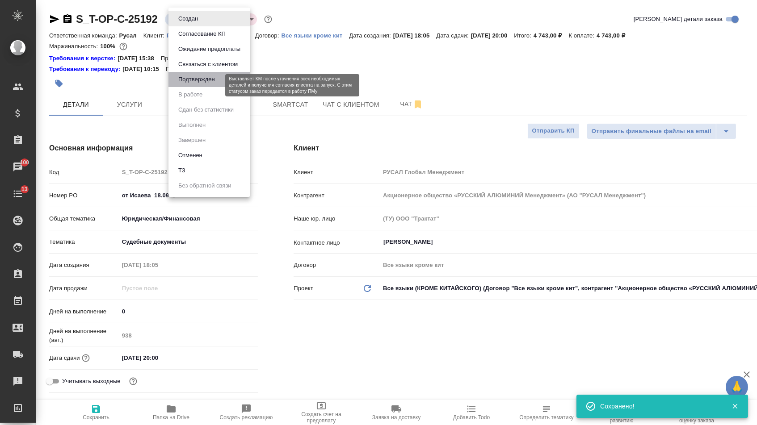
click at [188, 84] on button "Подтвержден" at bounding box center [197, 80] width 42 height 10
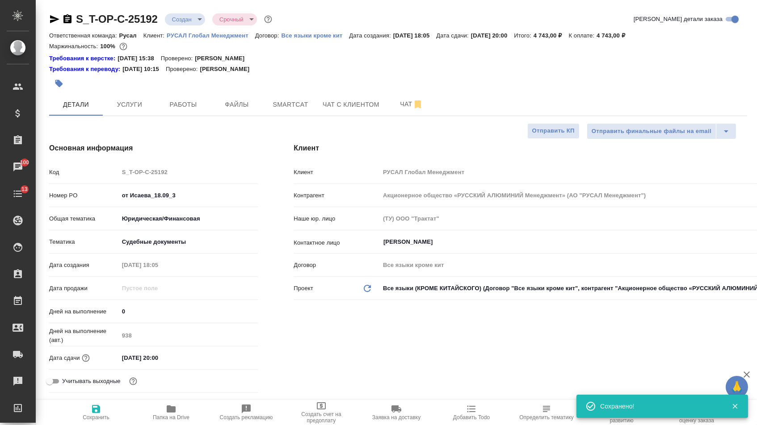
click at [55, 18] on icon "button" at bounding box center [54, 19] width 9 height 8
